Goal: Transaction & Acquisition: Purchase product/service

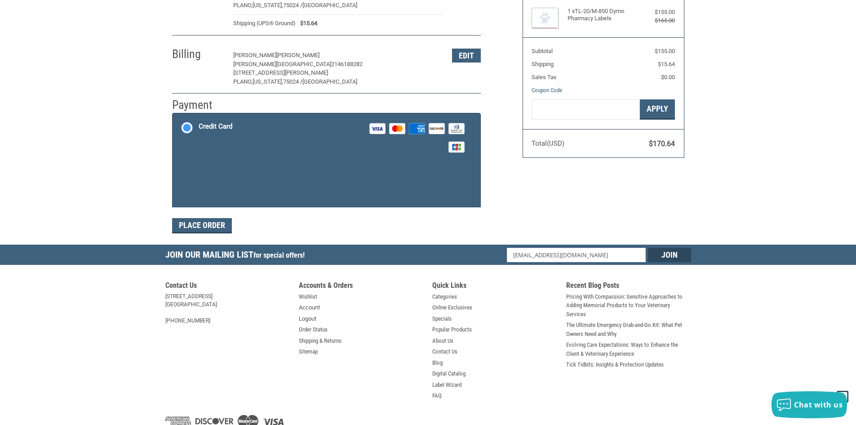
scroll to position [132, 0]
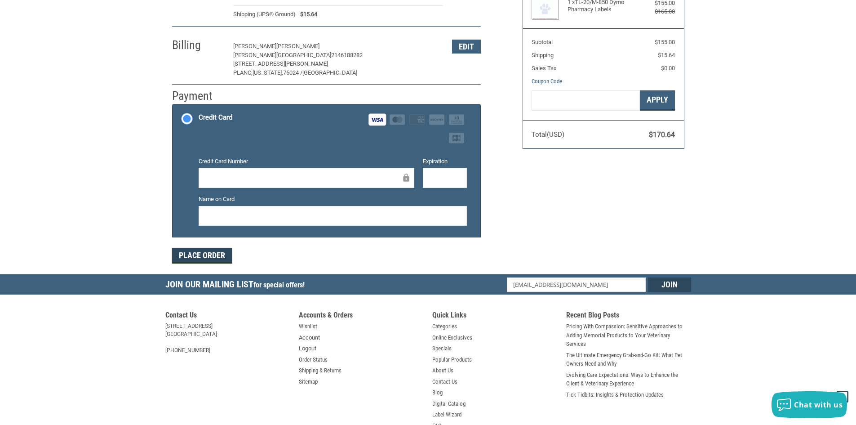
click at [223, 260] on button "Place Order" at bounding box center [202, 255] width 60 height 15
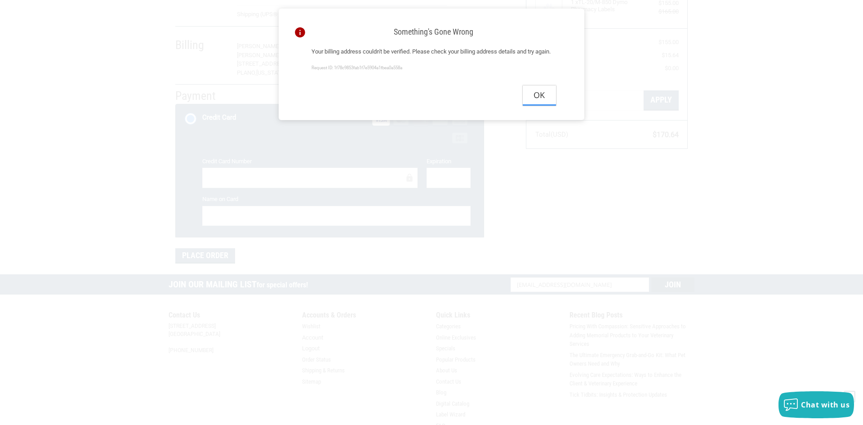
click at [543, 106] on button "Ok" at bounding box center [538, 95] width 33 height 20
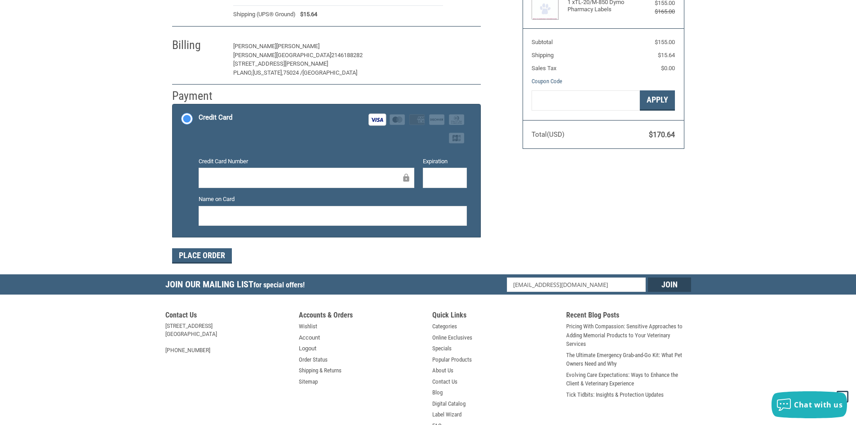
click at [469, 42] on button "Edit" at bounding box center [466, 47] width 29 height 14
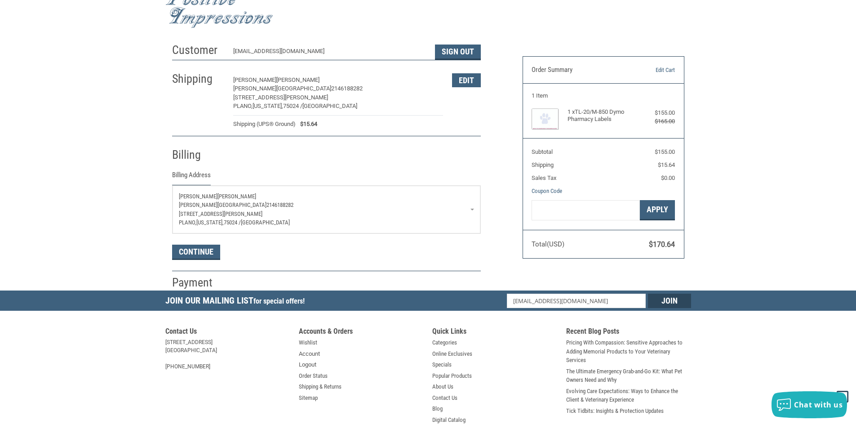
scroll to position [13, 0]
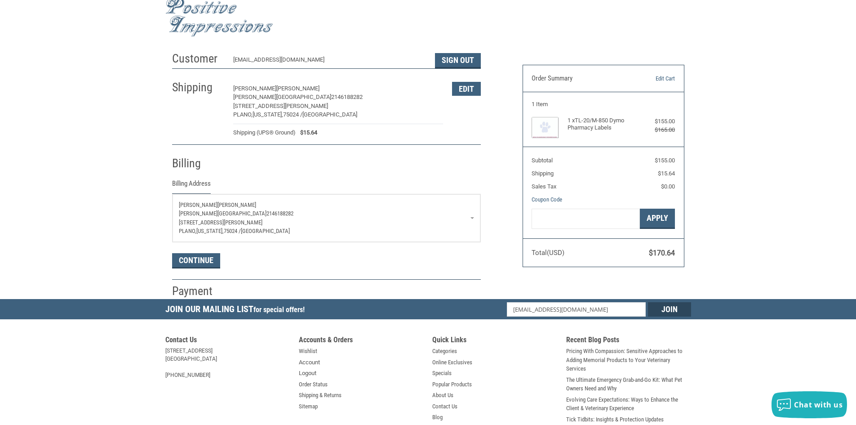
click at [473, 218] on link "[PERSON_NAME][GEOGRAPHIC_DATA] 2146188282 [STREET_ADDRESS][PERSON_NAME][US_STAT…" at bounding box center [327, 218] width 308 height 48
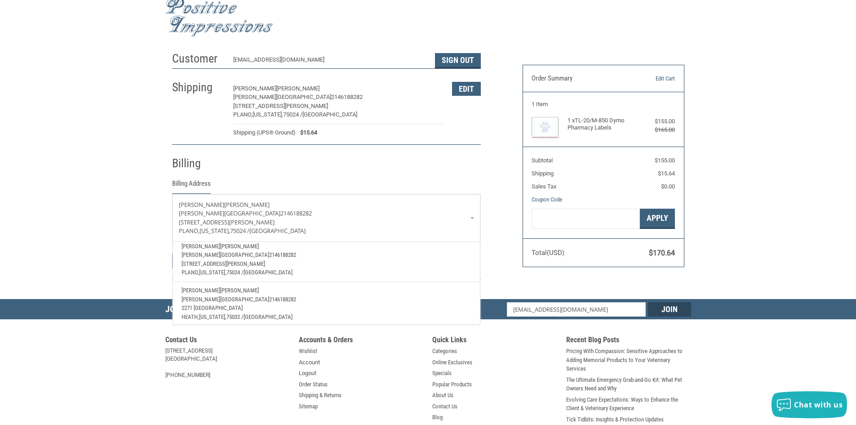
scroll to position [32, 0]
click at [387, 292] on p "[PERSON_NAME][GEOGRAPHIC_DATA] 2146188282" at bounding box center [325, 295] width 289 height 9
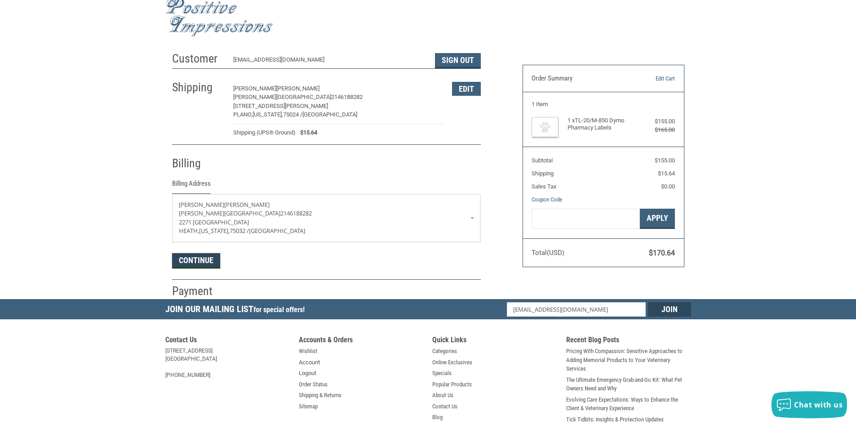
click at [178, 266] on button "Continue" at bounding box center [196, 260] width 48 height 15
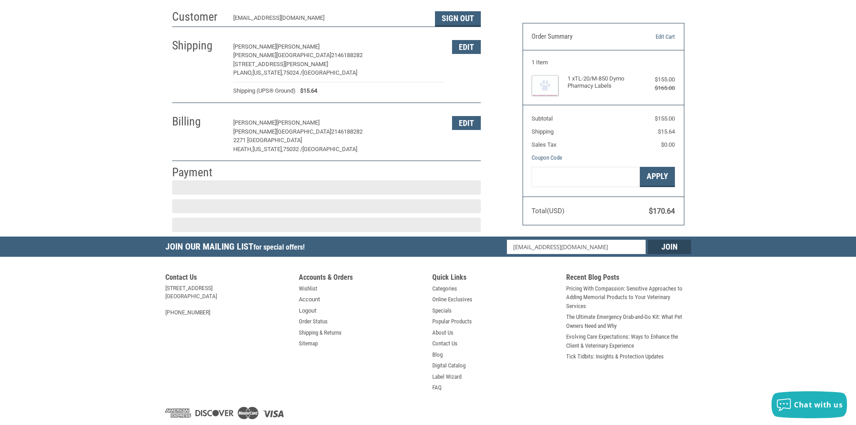
scroll to position [82, 0]
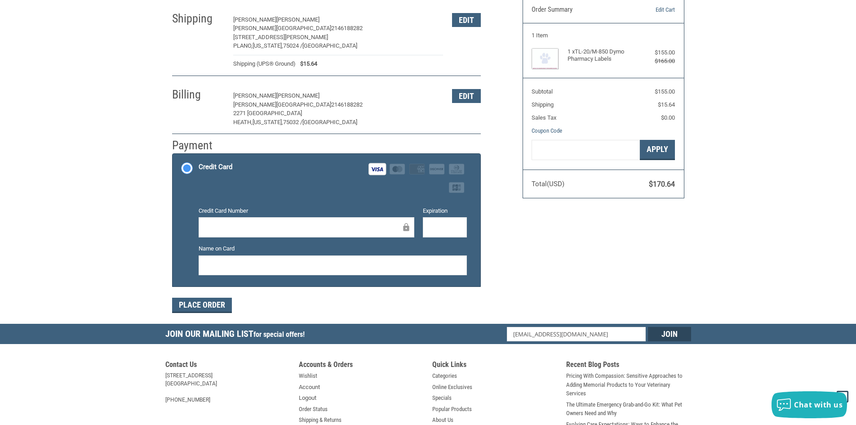
click at [311, 274] on div at bounding box center [333, 265] width 268 height 20
click at [191, 308] on button "Place Order" at bounding box center [202, 304] width 60 height 15
